Goal: Task Accomplishment & Management: Use online tool/utility

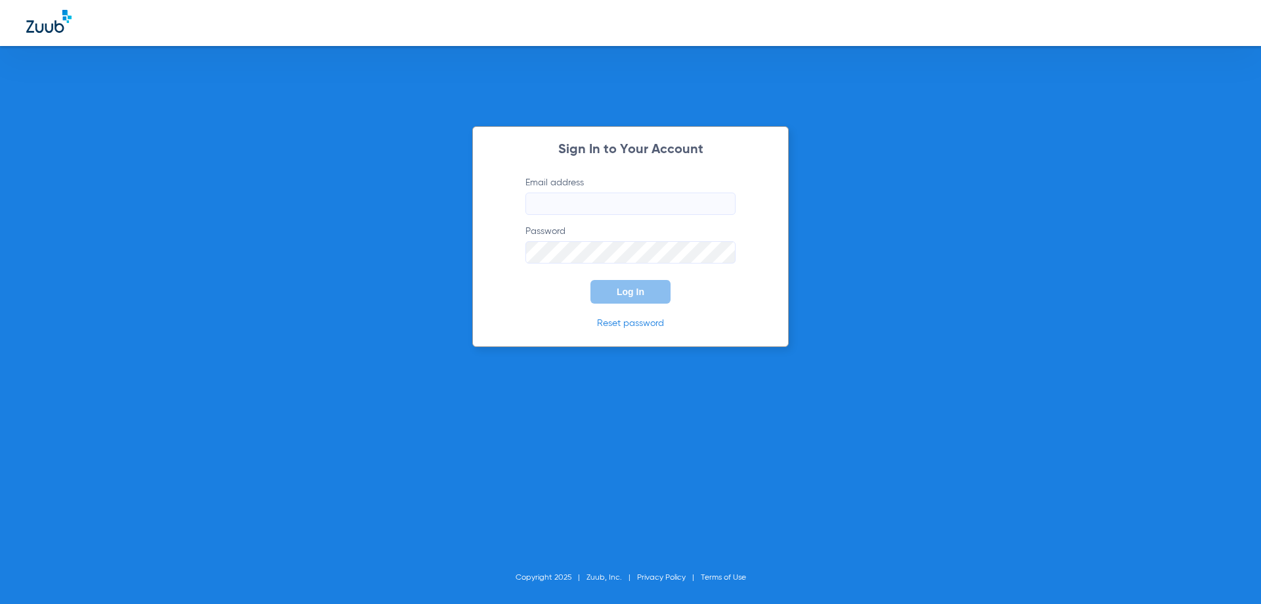
type input "[EMAIL_ADDRESS][DOMAIN_NAME]"
click at [653, 294] on button "Log In" at bounding box center [630, 292] width 80 height 24
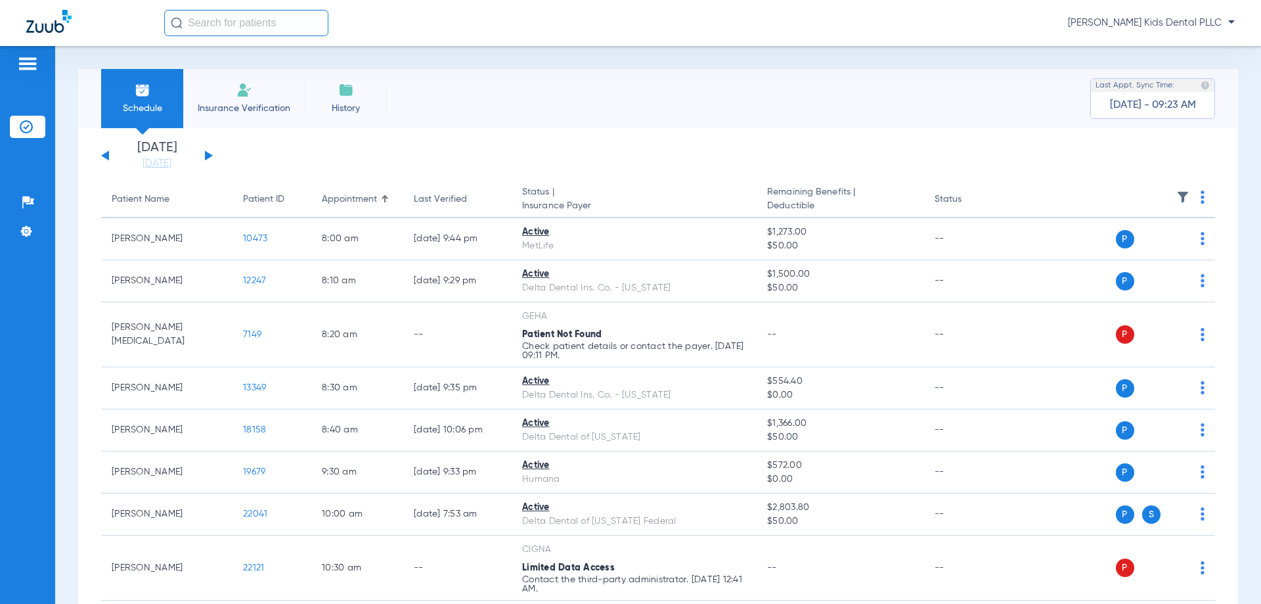
click at [211, 156] on button at bounding box center [209, 155] width 8 height 10
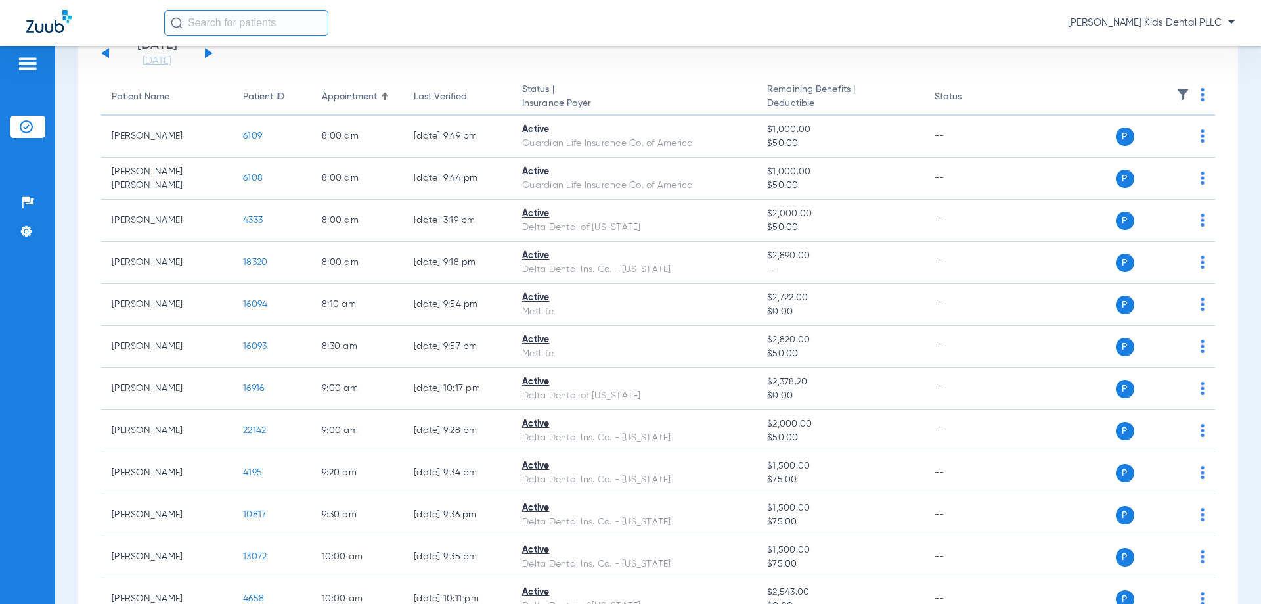
scroll to position [78, 0]
